Goal: Communication & Community: Answer question/provide support

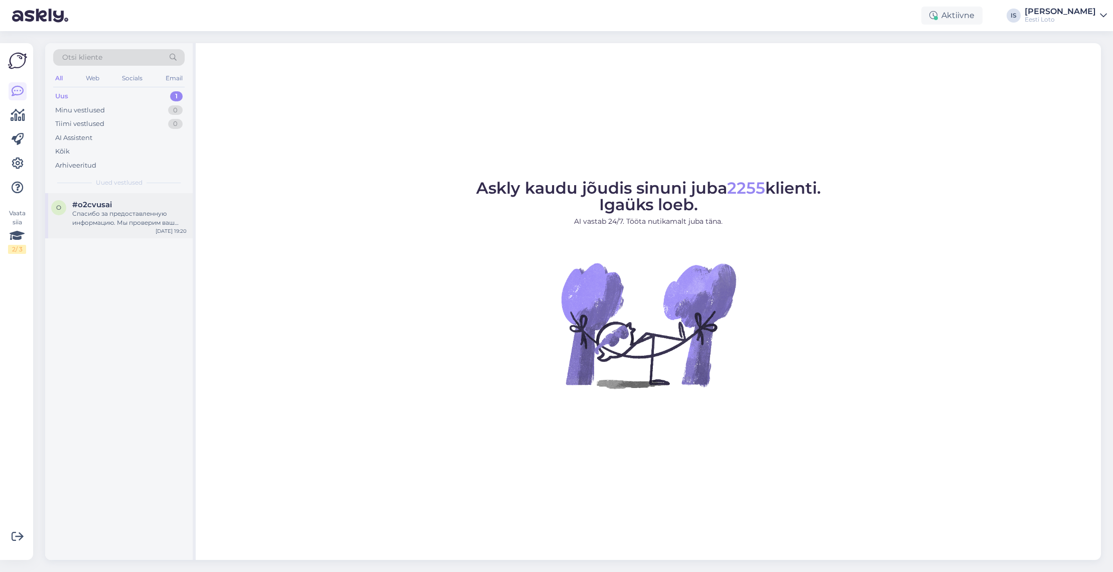
click at [95, 223] on div "Спасибо за предоставленную информацию. Мы проверим ваш платеж и направим его на…" at bounding box center [129, 218] width 114 height 18
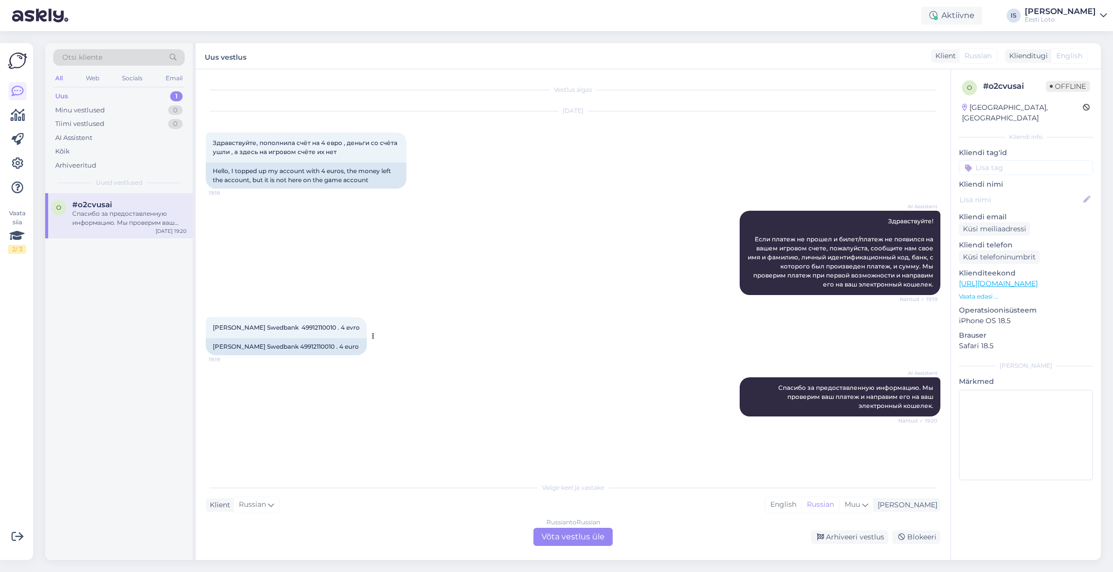
click at [301, 328] on span "Liliia Okas Swedbank 49912110010 . 4 evro" at bounding box center [286, 328] width 147 height 8
copy span "49912110010"
click at [1058, 160] on input at bounding box center [1026, 167] width 134 height 15
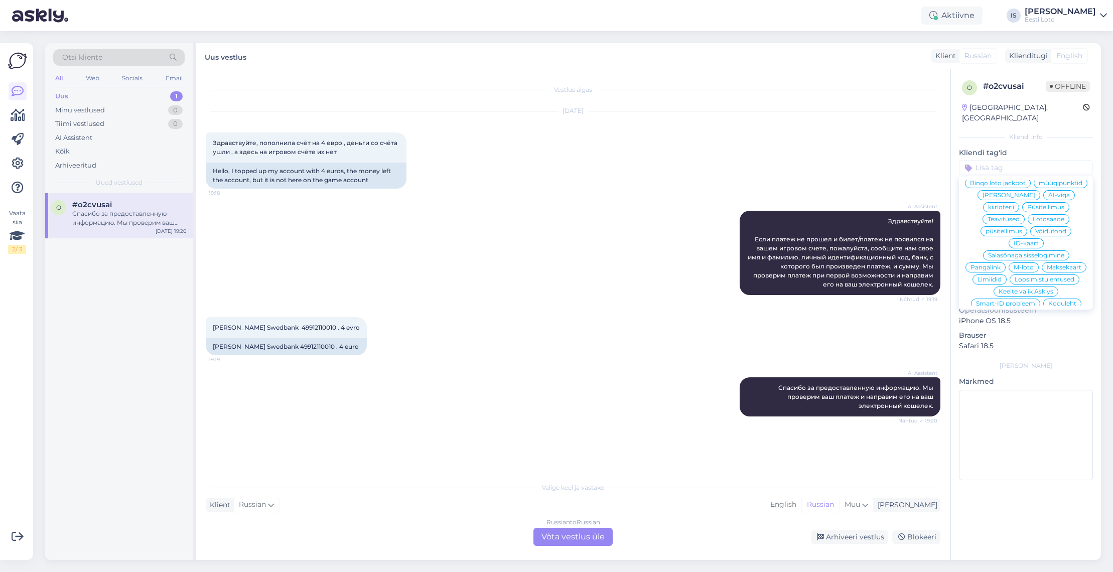
scroll to position [204, 0]
click at [1033, 313] on span "E-rahakott" at bounding box center [1026, 316] width 33 height 6
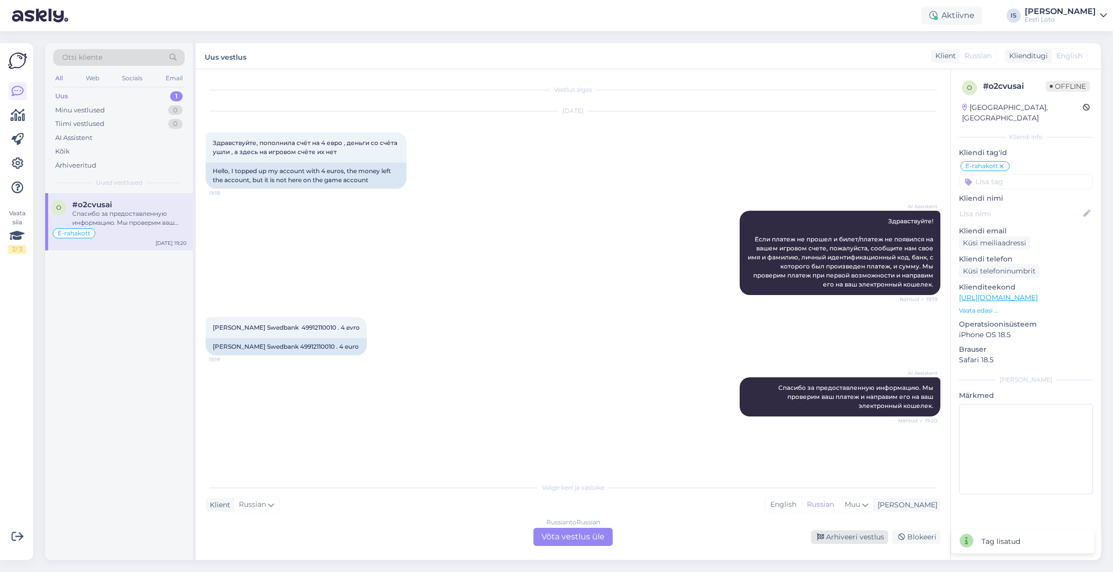
click at [868, 536] on div "Arhiveeri vestlus" at bounding box center [849, 538] width 77 height 14
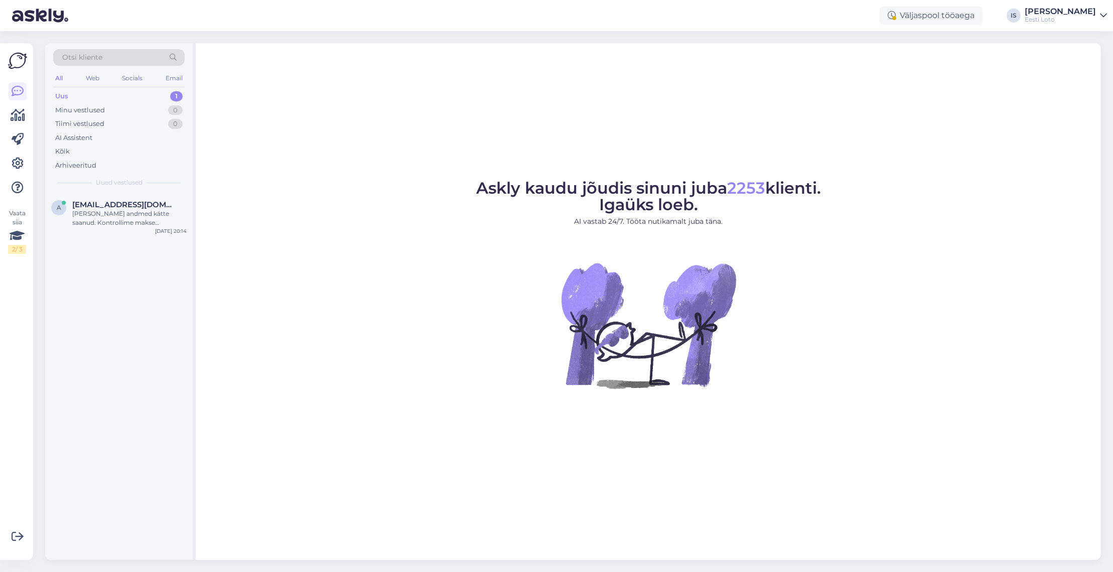
click at [59, 95] on div "Uus" at bounding box center [61, 96] width 13 height 10
click at [144, 213] on div "Oleme Teie andmed kätte saanud. Kontrollime makse üle ja suuname selle Teie e-r…" at bounding box center [129, 218] width 114 height 18
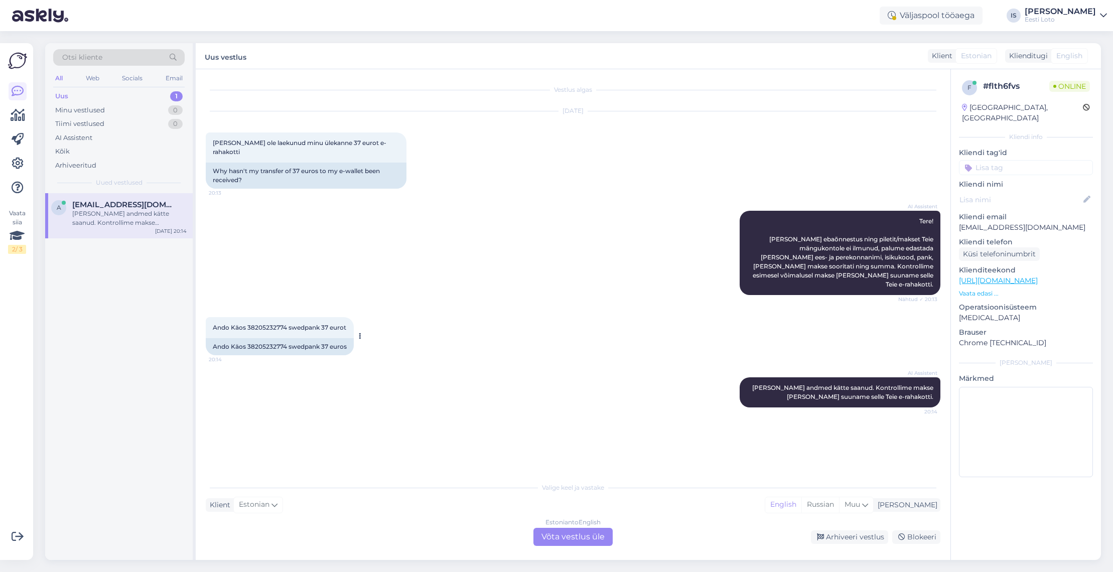
click at [263, 324] on span "Ando Käos 38205232774 swedpank 37 eurot" at bounding box center [280, 328] width 134 height 8
copy span "38205232774"
click at [1025, 160] on input at bounding box center [1026, 167] width 134 height 15
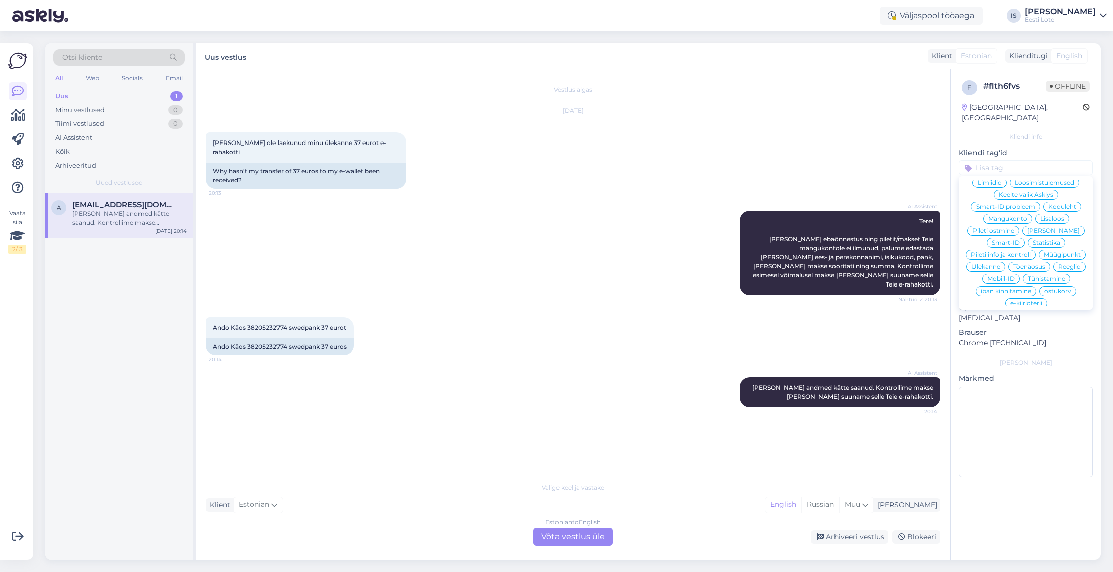
scroll to position [204, 0]
click at [1034, 313] on span "E-rahakott" at bounding box center [1026, 316] width 33 height 6
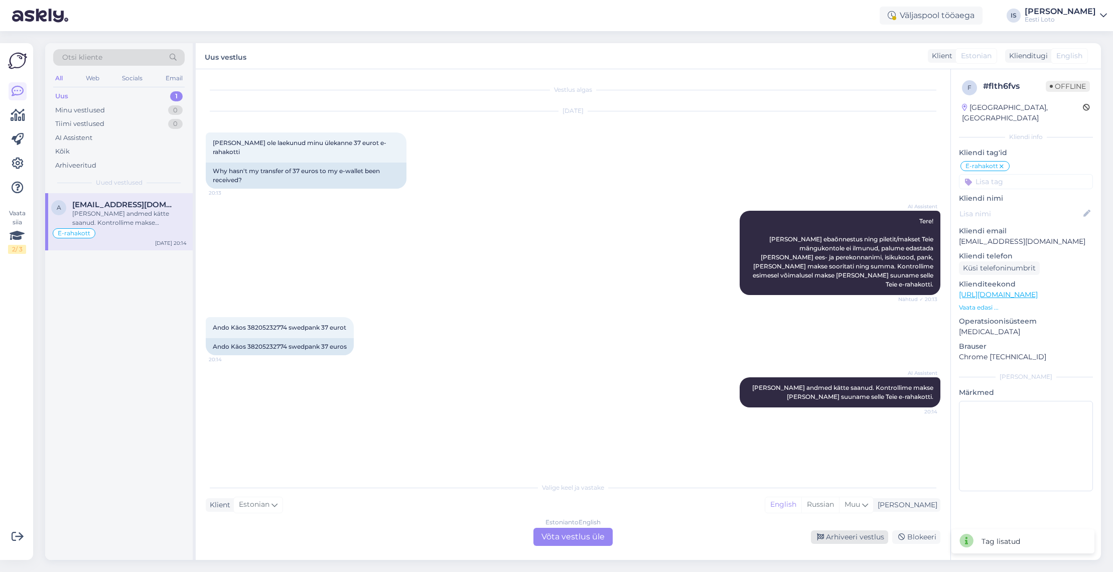
click at [857, 536] on div "Arhiveeri vestlus" at bounding box center [849, 538] width 77 height 14
